Goal: Information Seeking & Learning: Learn about a topic

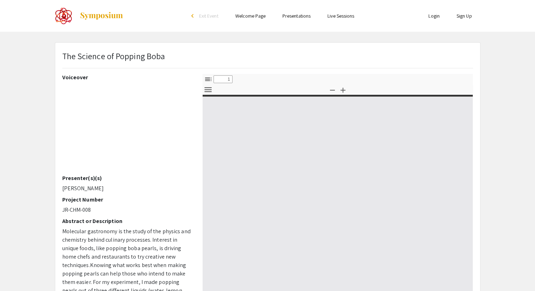
select select "custom"
type input "0"
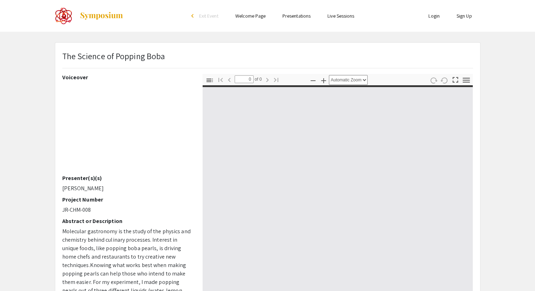
select select "custom"
type input "1"
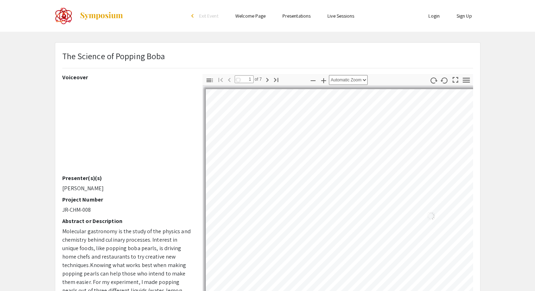
select select "auto"
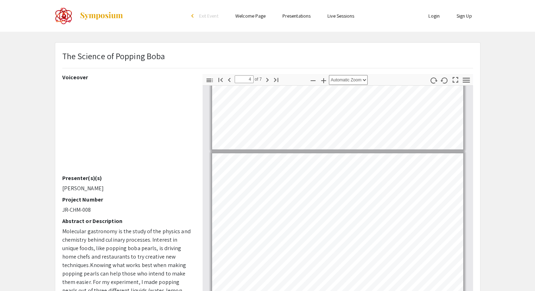
scroll to position [371, 0]
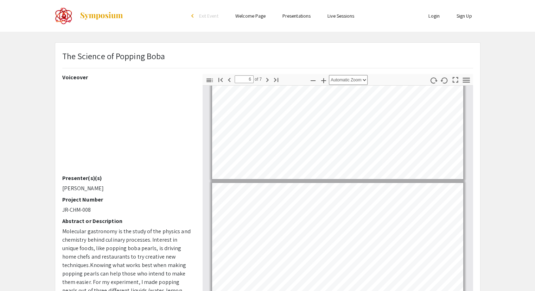
type input "5"
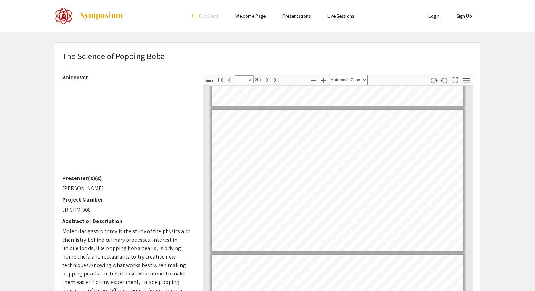
scroll to position [558, 0]
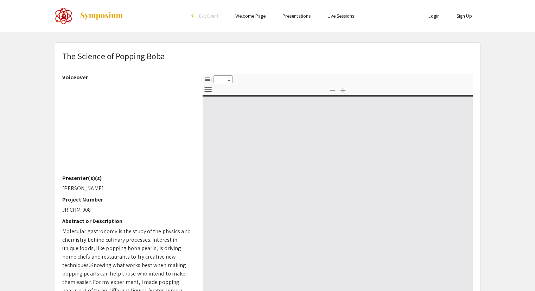
select select "custom"
type input "0"
select select "custom"
type input "0"
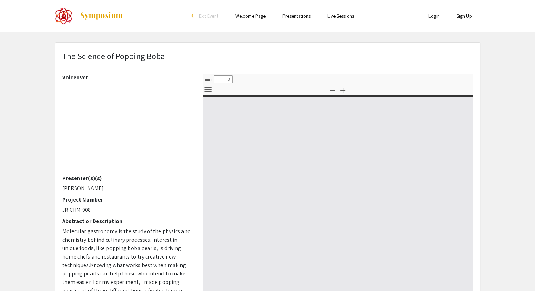
select select "custom"
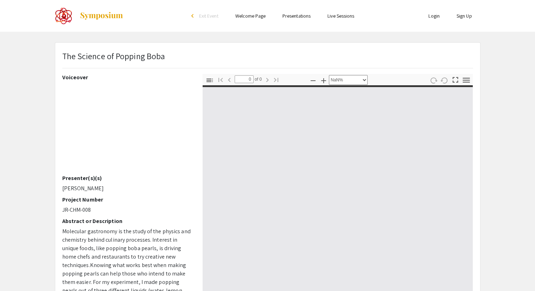
type input "1"
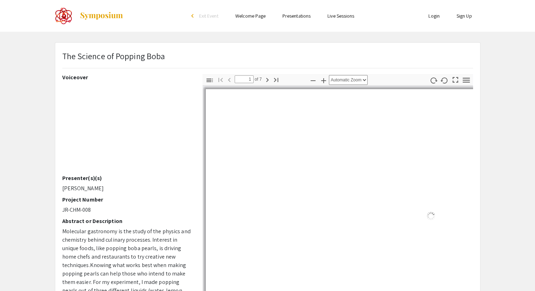
select select "auto"
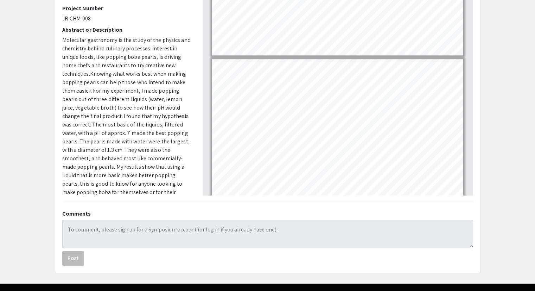
scroll to position [71, 0]
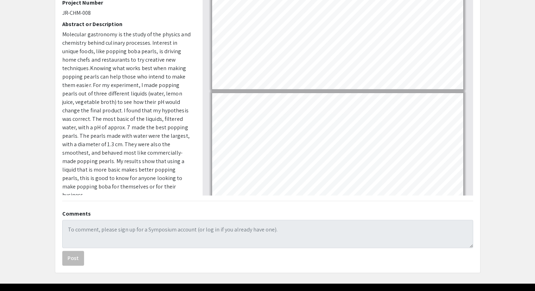
type input "7"
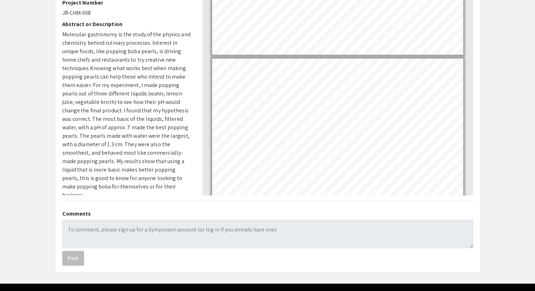
scroll to position [778, 0]
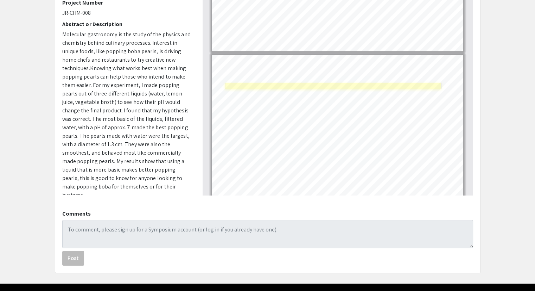
click at [382, 84] on link "Page 7" at bounding box center [333, 86] width 216 height 6
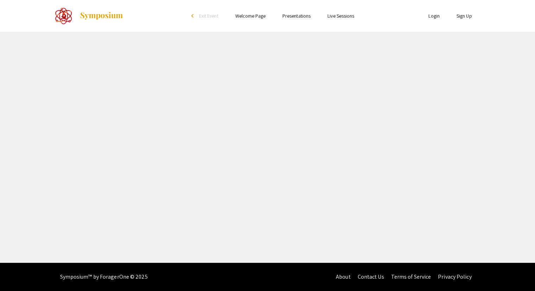
select select "custom"
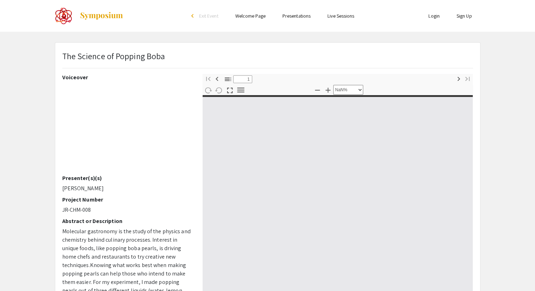
type input "0"
select select "custom"
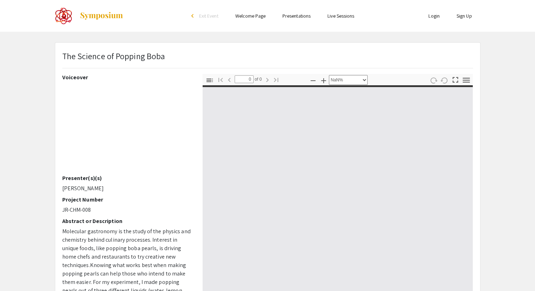
scroll to position [145, 0]
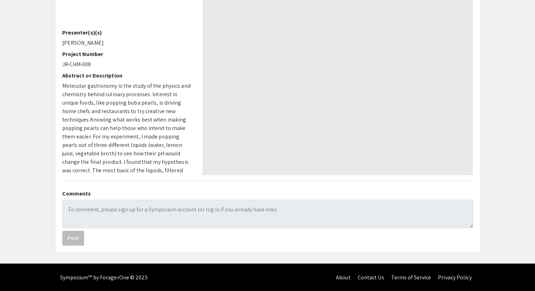
type input "1"
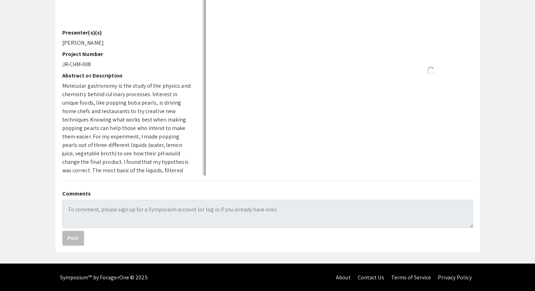
select select "auto"
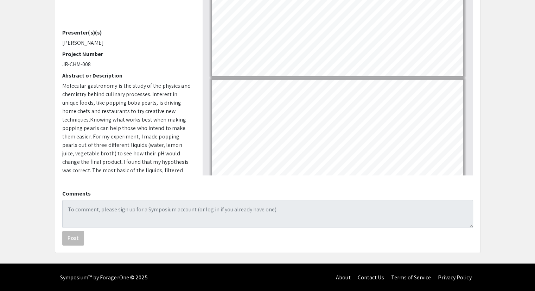
scroll to position [782, 0]
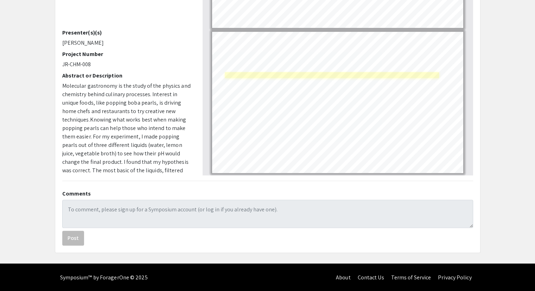
type input "6"
select select "custom"
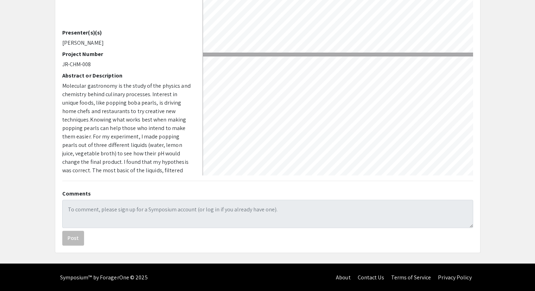
type input "5"
select select "custom"
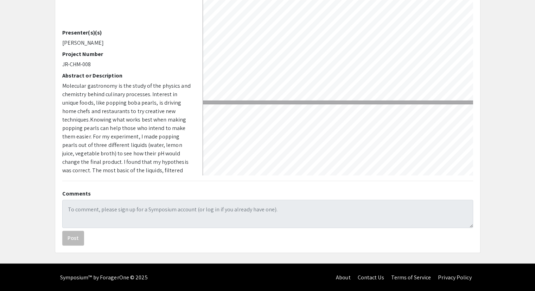
type input "6"
select select "custom"
type input "7"
select select "custom"
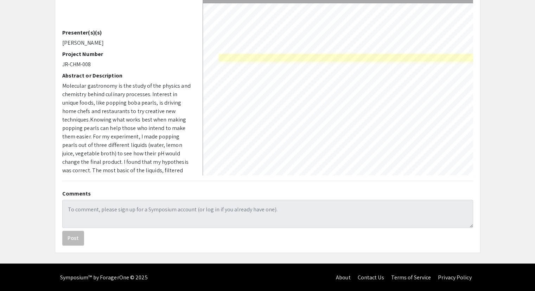
scroll to position [1038, 3]
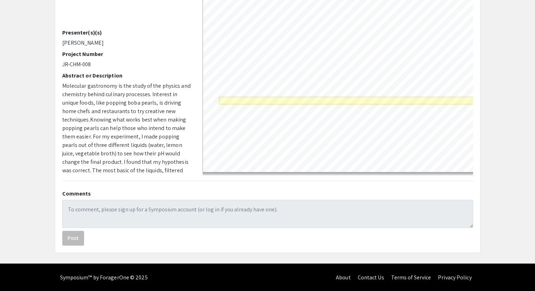
click at [425, 96] on link "Page 7" at bounding box center [356, 99] width 275 height 7
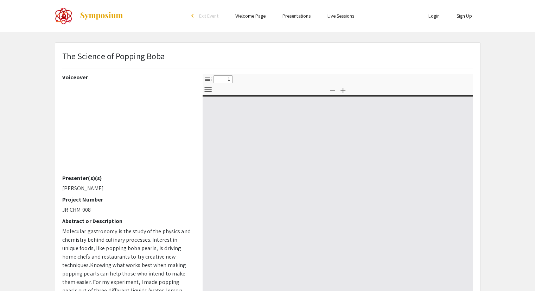
select select "custom"
type input "0"
select select "custom"
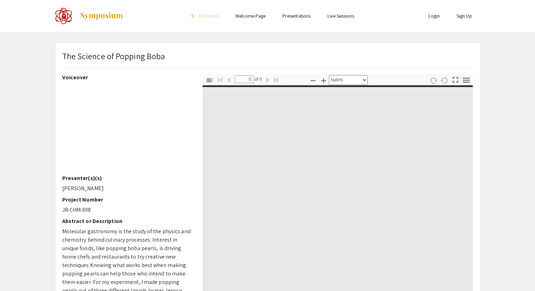
type input "1"
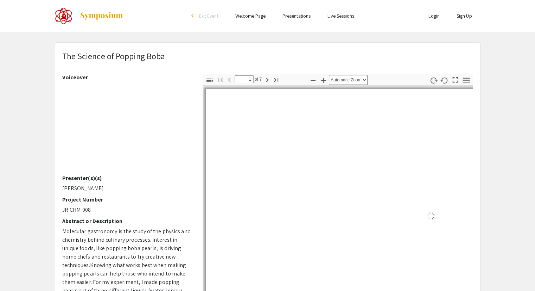
select select "custom"
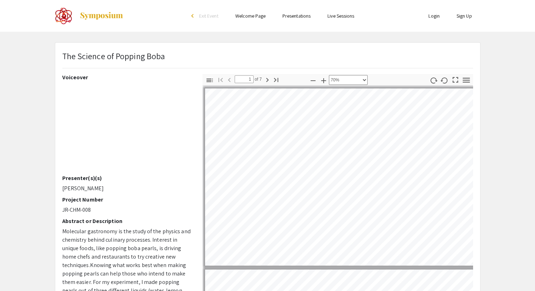
scroll to position [0, 1]
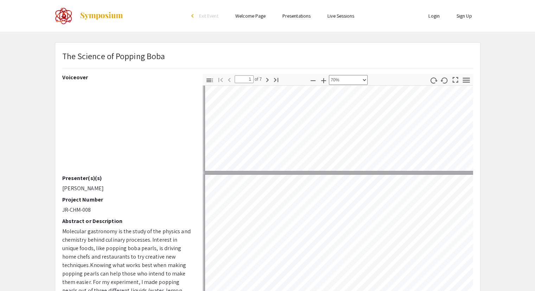
type input "2"
select select "custom"
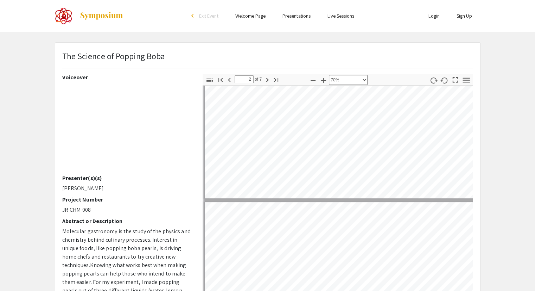
type input "3"
select select "custom"
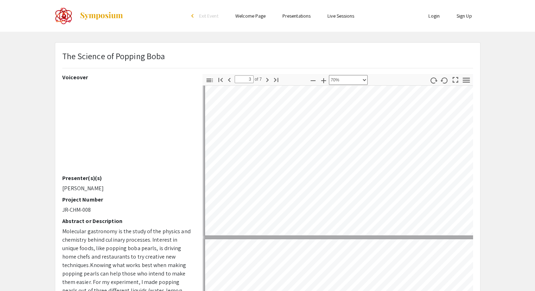
type input "4"
select select "custom"
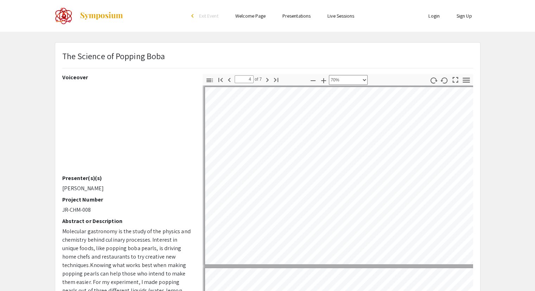
scroll to position [544, 1]
